Goal: Task Accomplishment & Management: Manage account settings

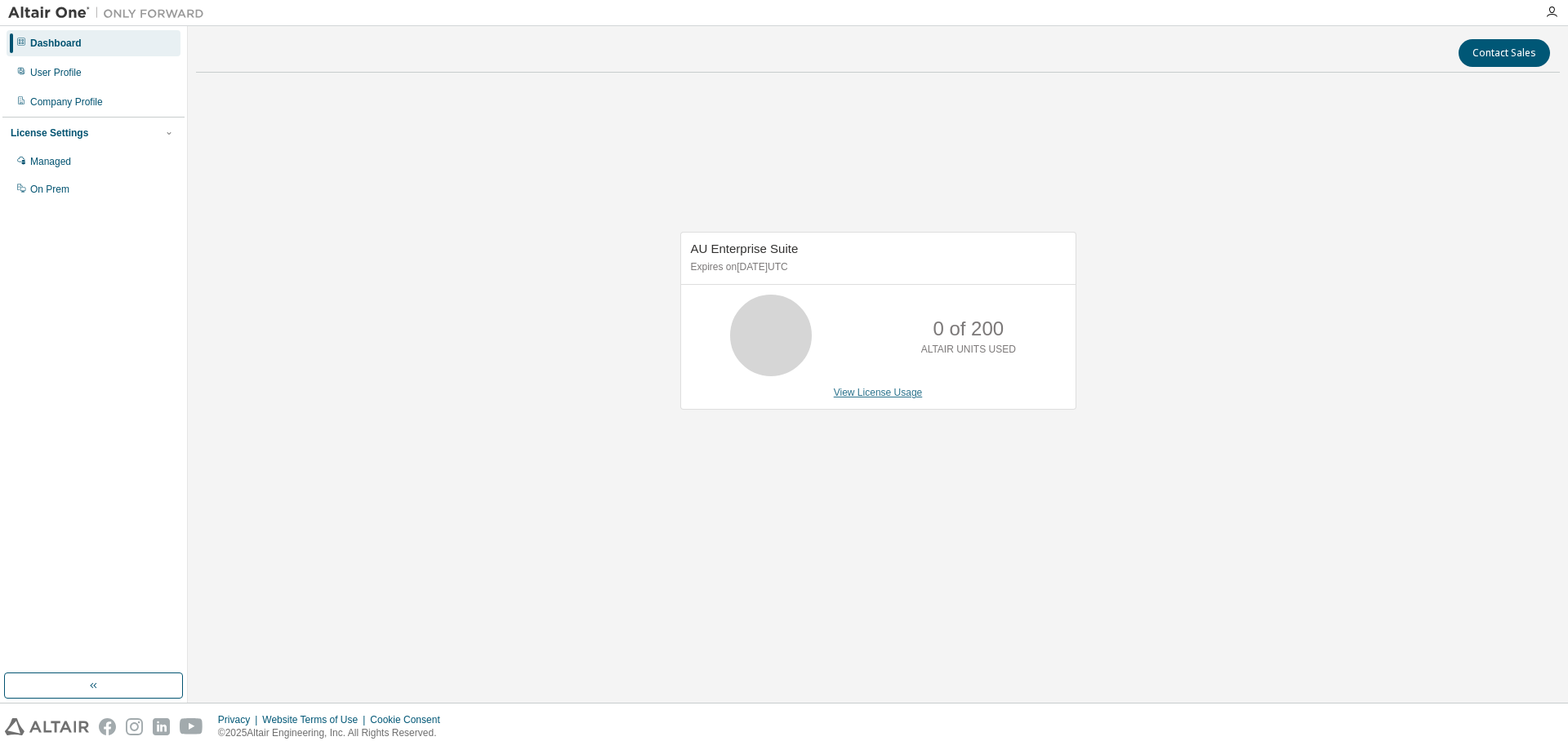
click at [889, 395] on link "View License Usage" at bounding box center [879, 393] width 89 height 12
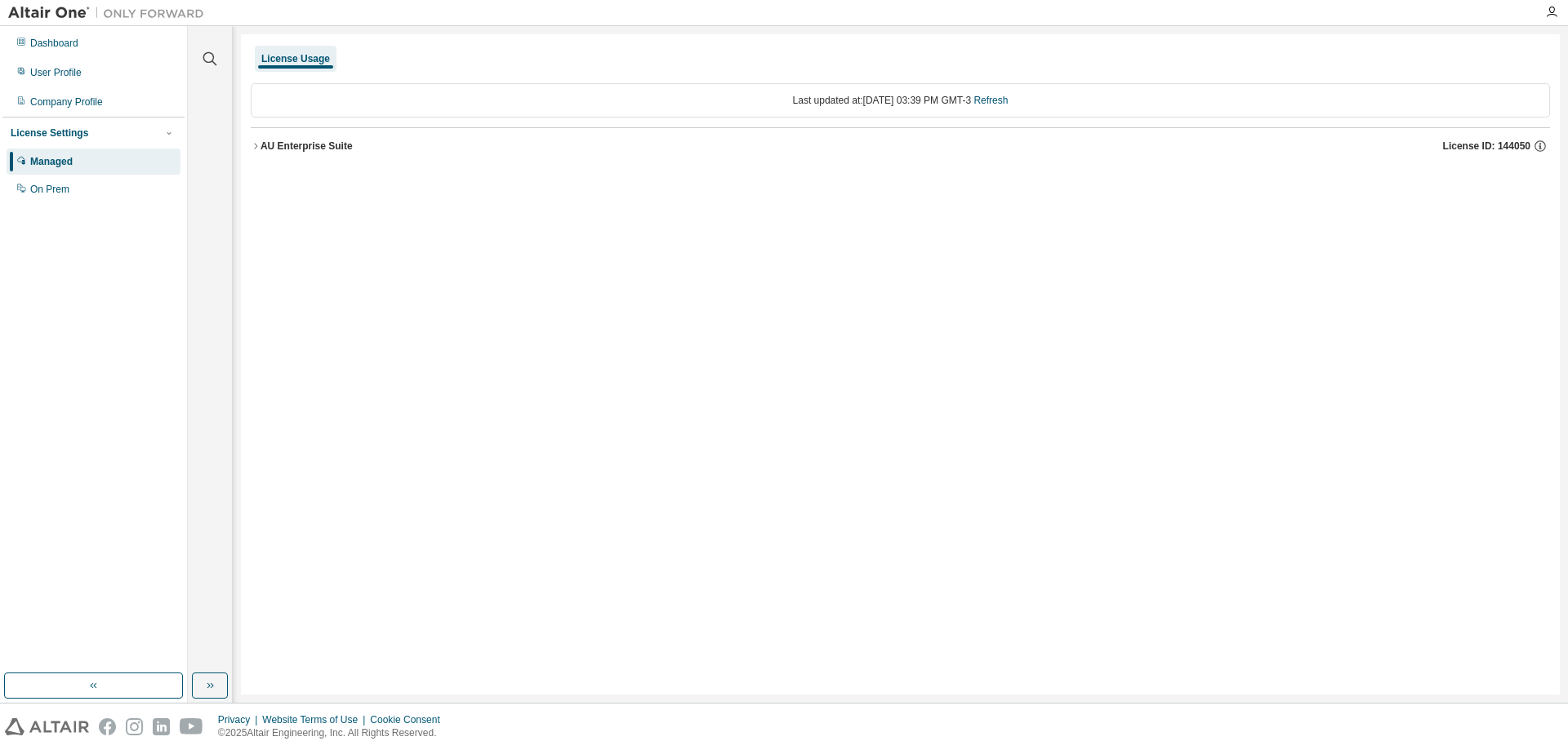
click at [299, 145] on div "AU Enterprise Suite" at bounding box center [306, 146] width 92 height 14
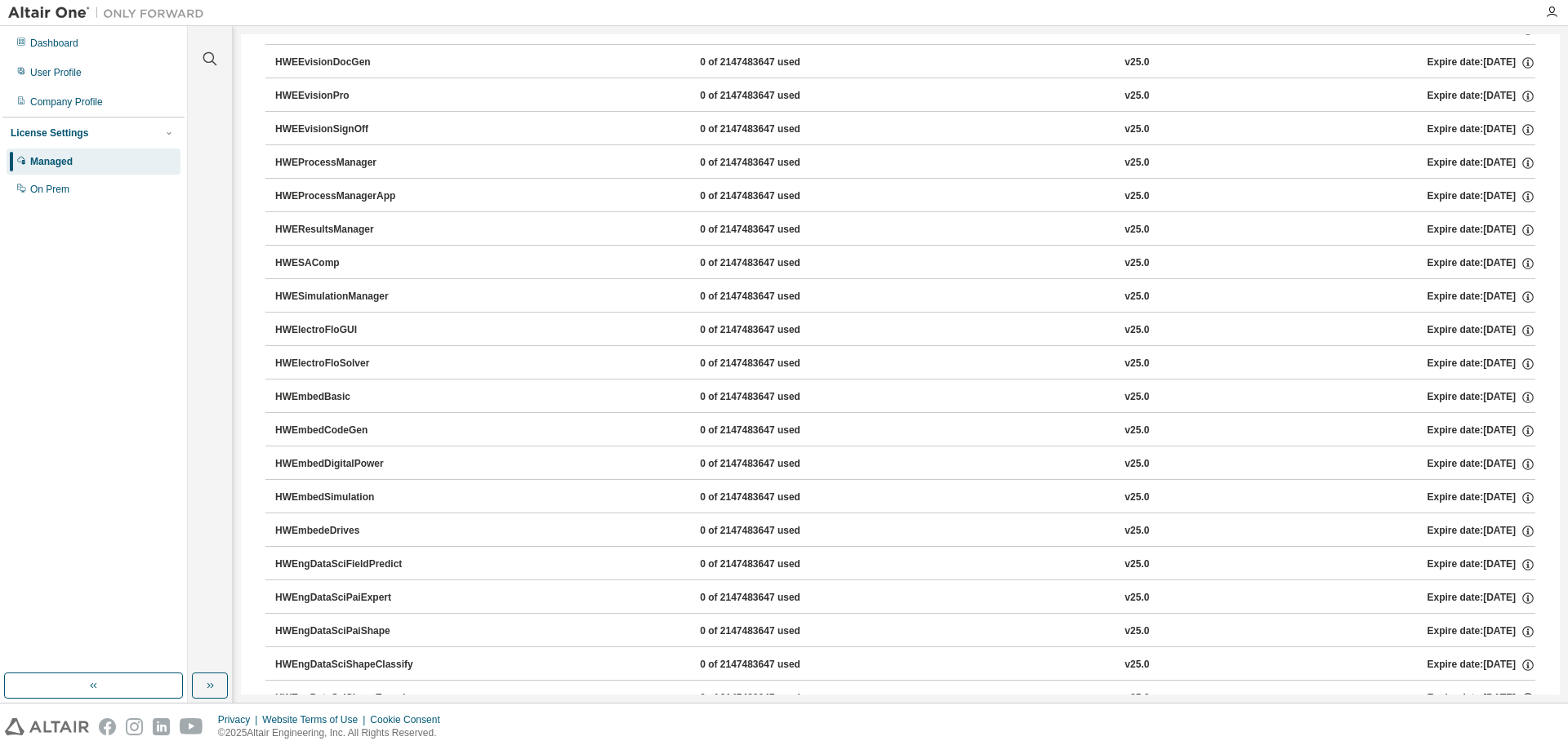
scroll to position [1821, 0]
click at [112, 71] on div "User Profile" at bounding box center [94, 73] width 174 height 26
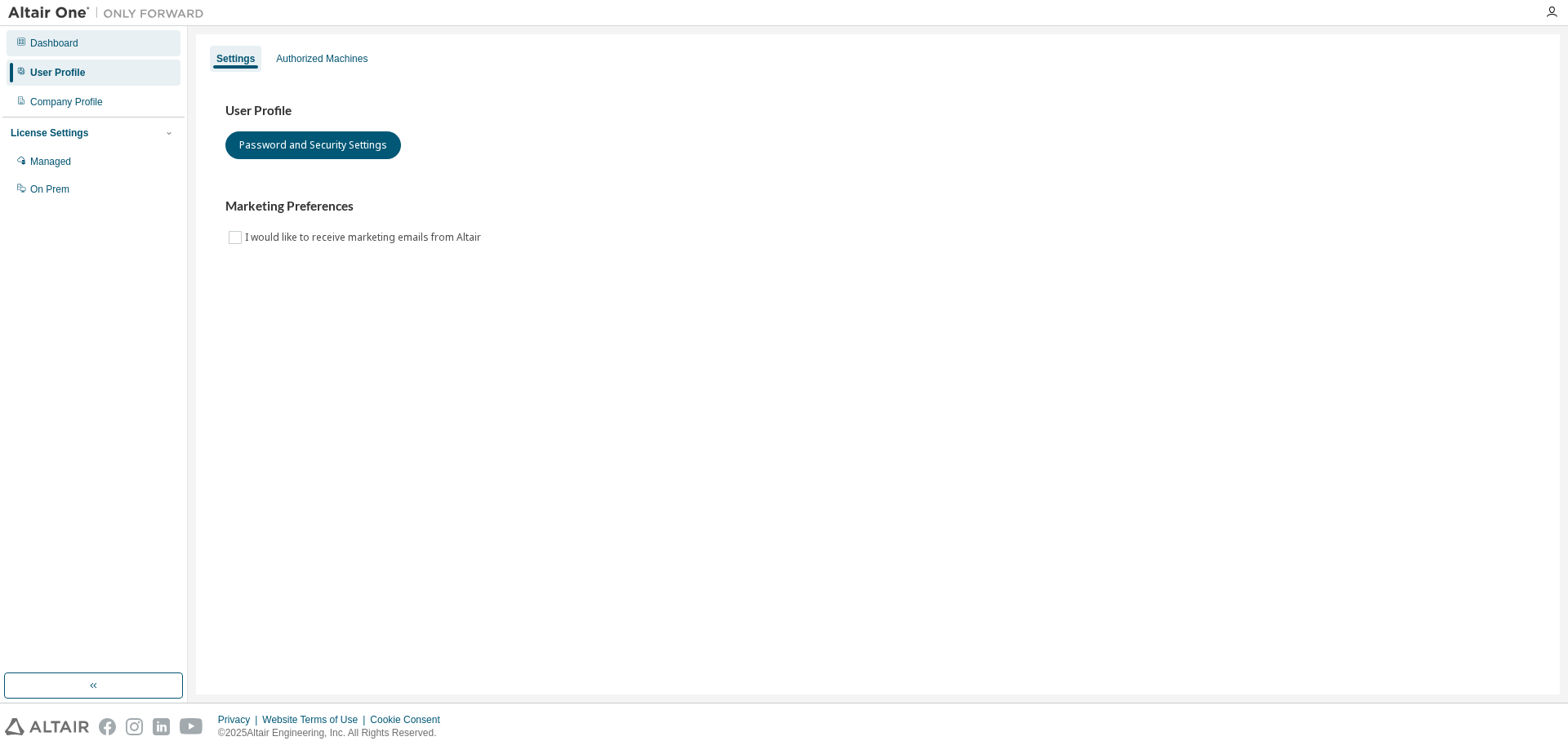
click at [92, 43] on div "Dashboard" at bounding box center [94, 43] width 174 height 26
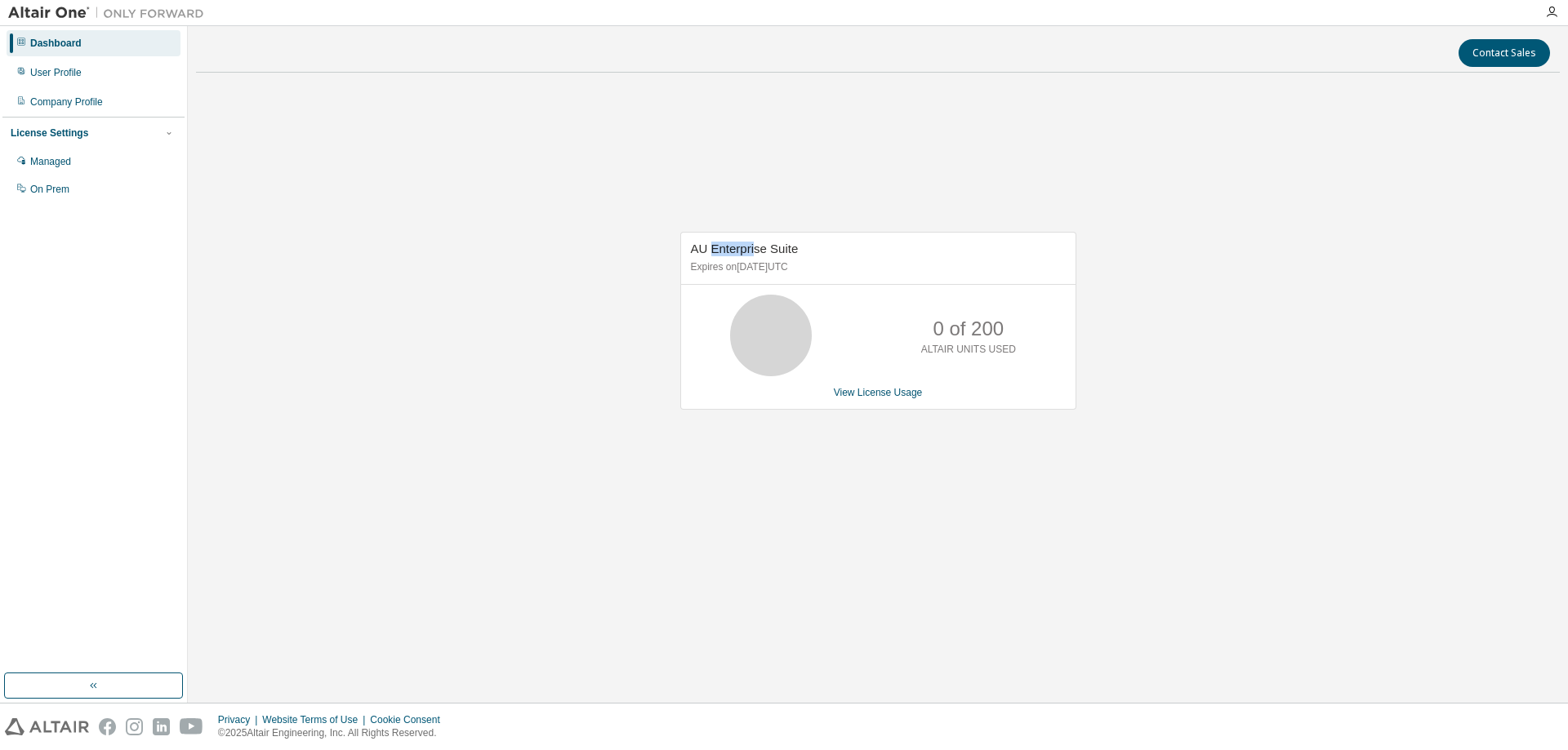
drag, startPoint x: 709, startPoint y: 248, endPoint x: 755, endPoint y: 244, distance: 46.2
click at [755, 244] on span "AU Enterprise Suite" at bounding box center [744, 249] width 107 height 14
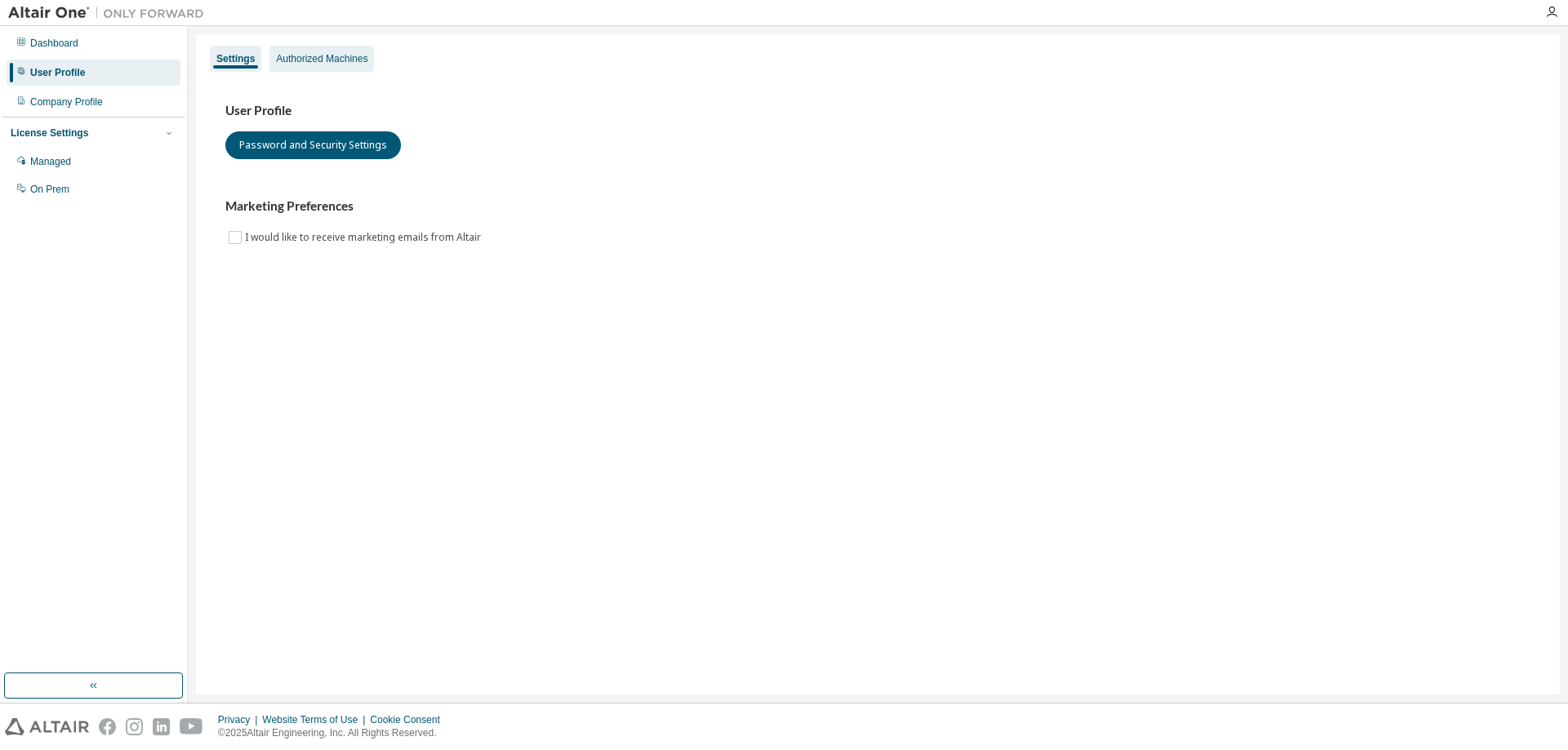
click at [340, 55] on div "Authorized Machines" at bounding box center [321, 59] width 92 height 14
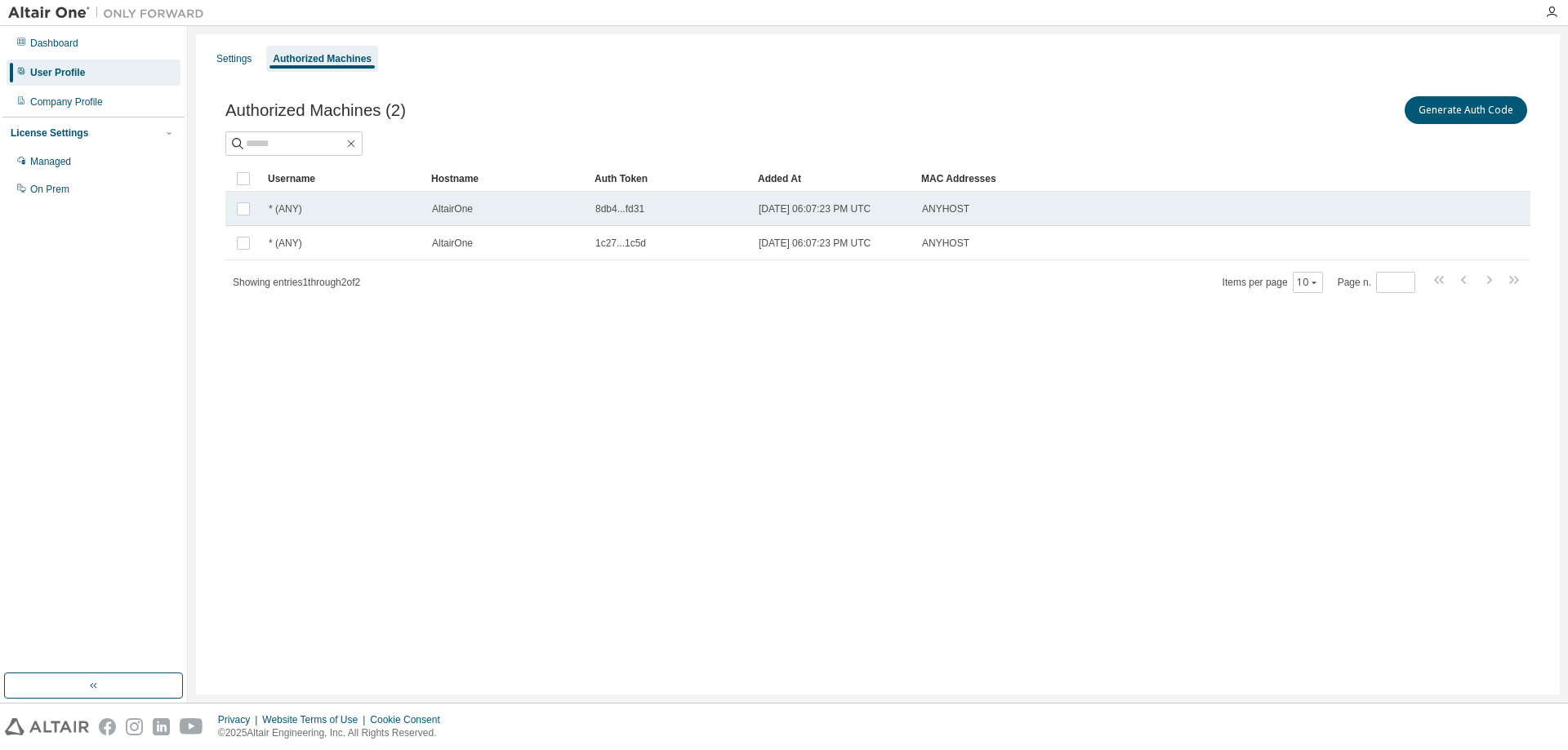
click at [573, 206] on div "AltairOne" at bounding box center [506, 209] width 149 height 14
click at [495, 210] on div "AltairOne" at bounding box center [506, 209] width 149 height 14
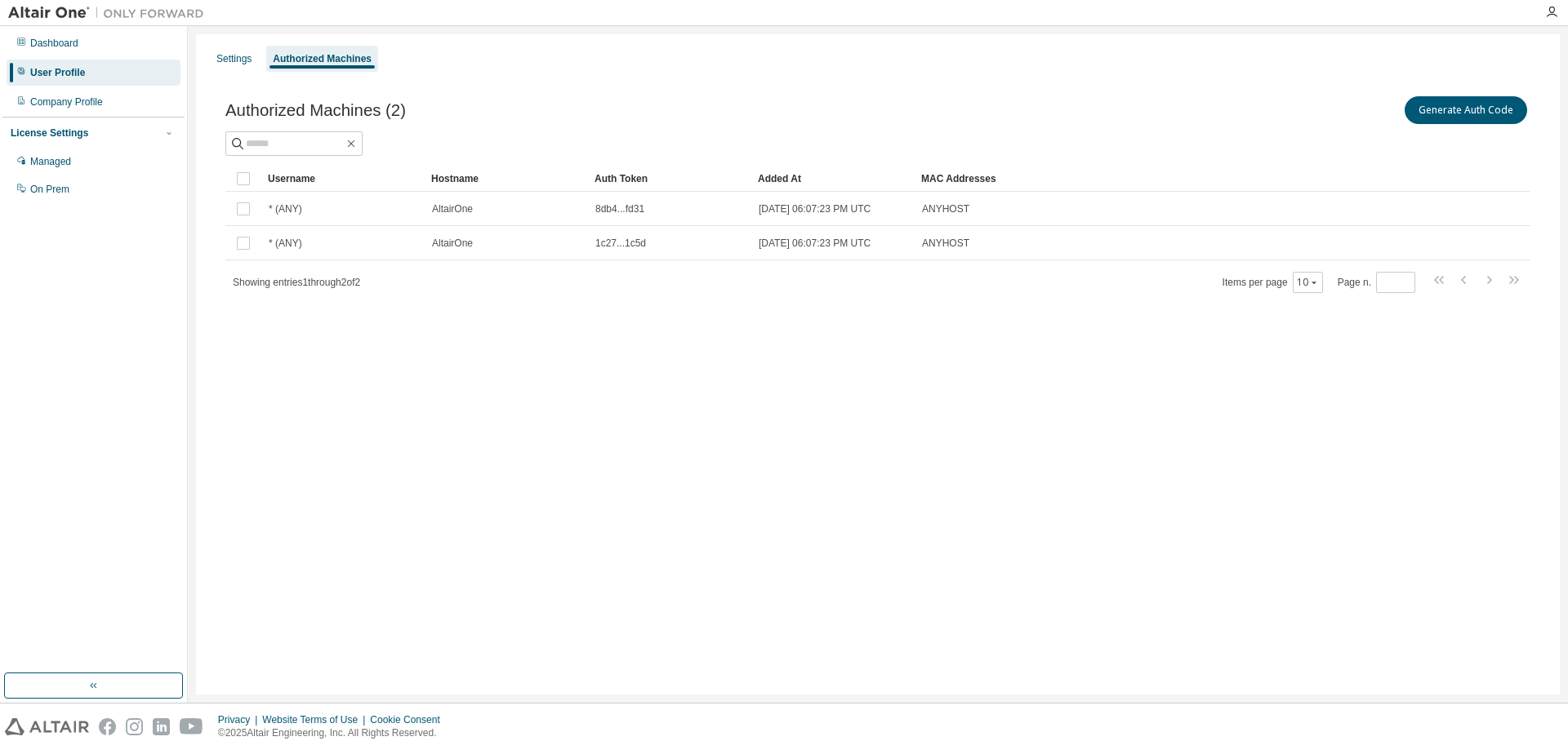
click at [495, 210] on div "AltairOne" at bounding box center [506, 209] width 149 height 14
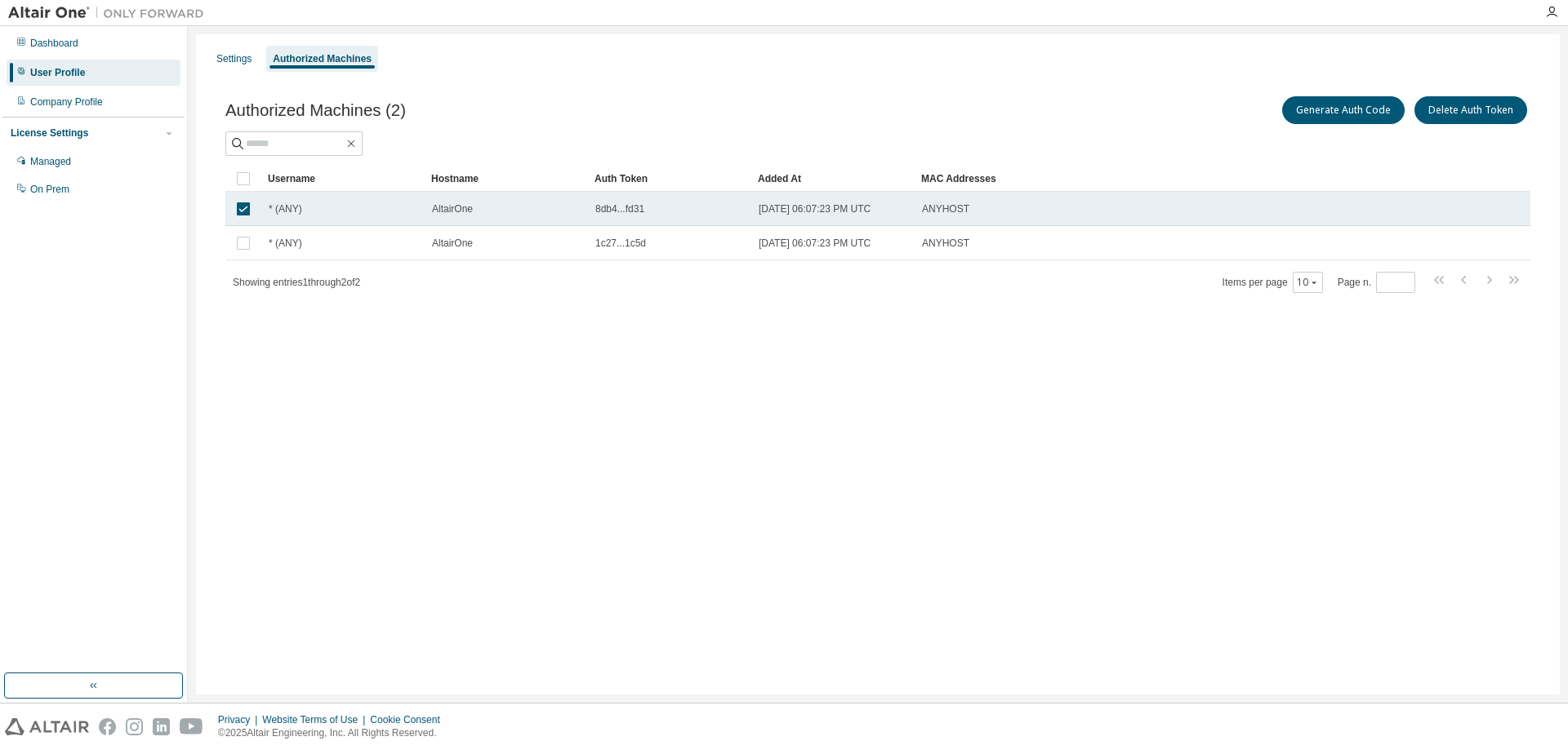
click at [622, 213] on span "8db4...fd31" at bounding box center [619, 209] width 49 height 14
